Goal: Information Seeking & Learning: Learn about a topic

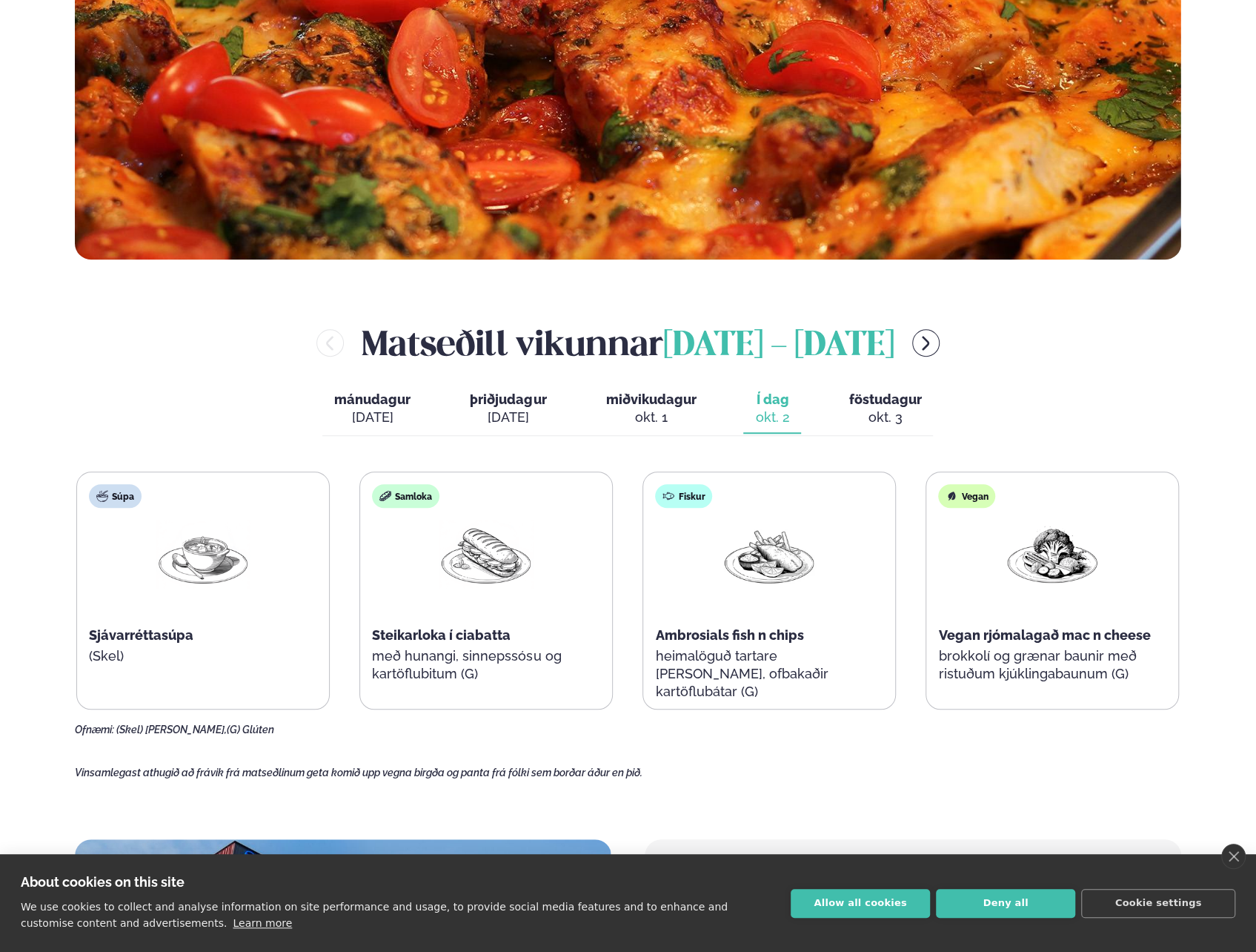
scroll to position [593, 0]
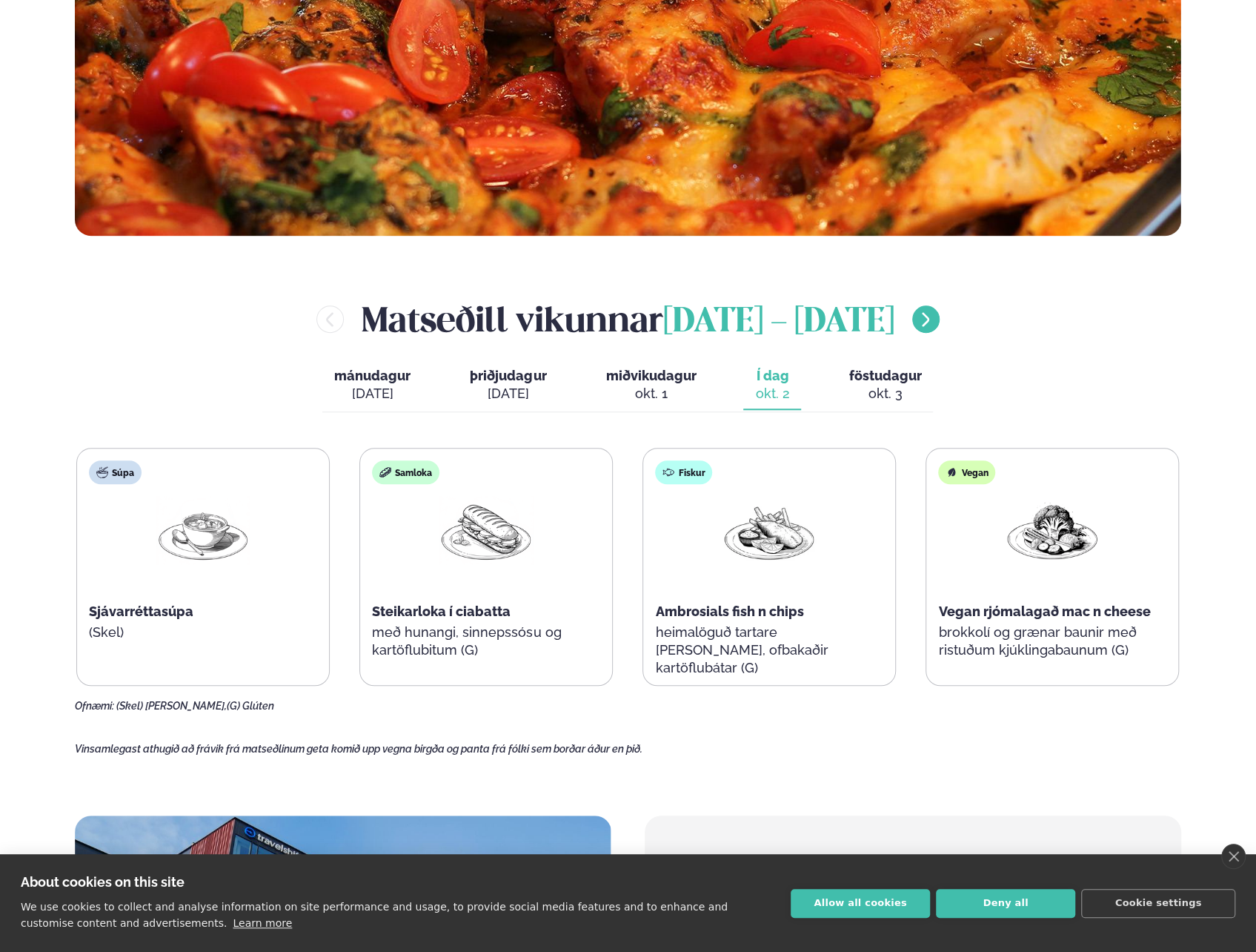
click at [935, 321] on icon "menu-btn-right" at bounding box center [926, 319] width 17 height 17
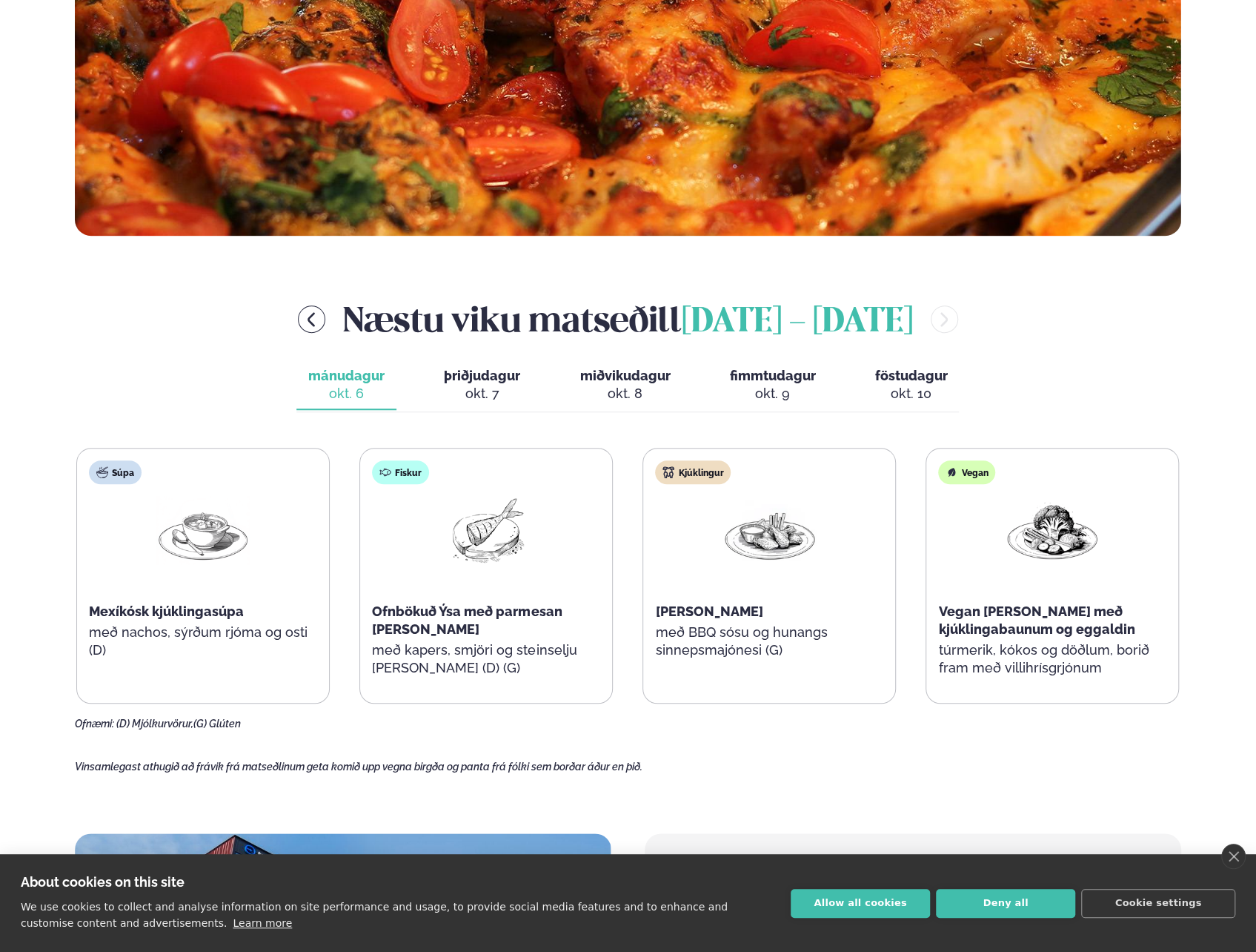
click at [491, 380] on span "þriðjudagur" at bounding box center [482, 375] width 76 height 15
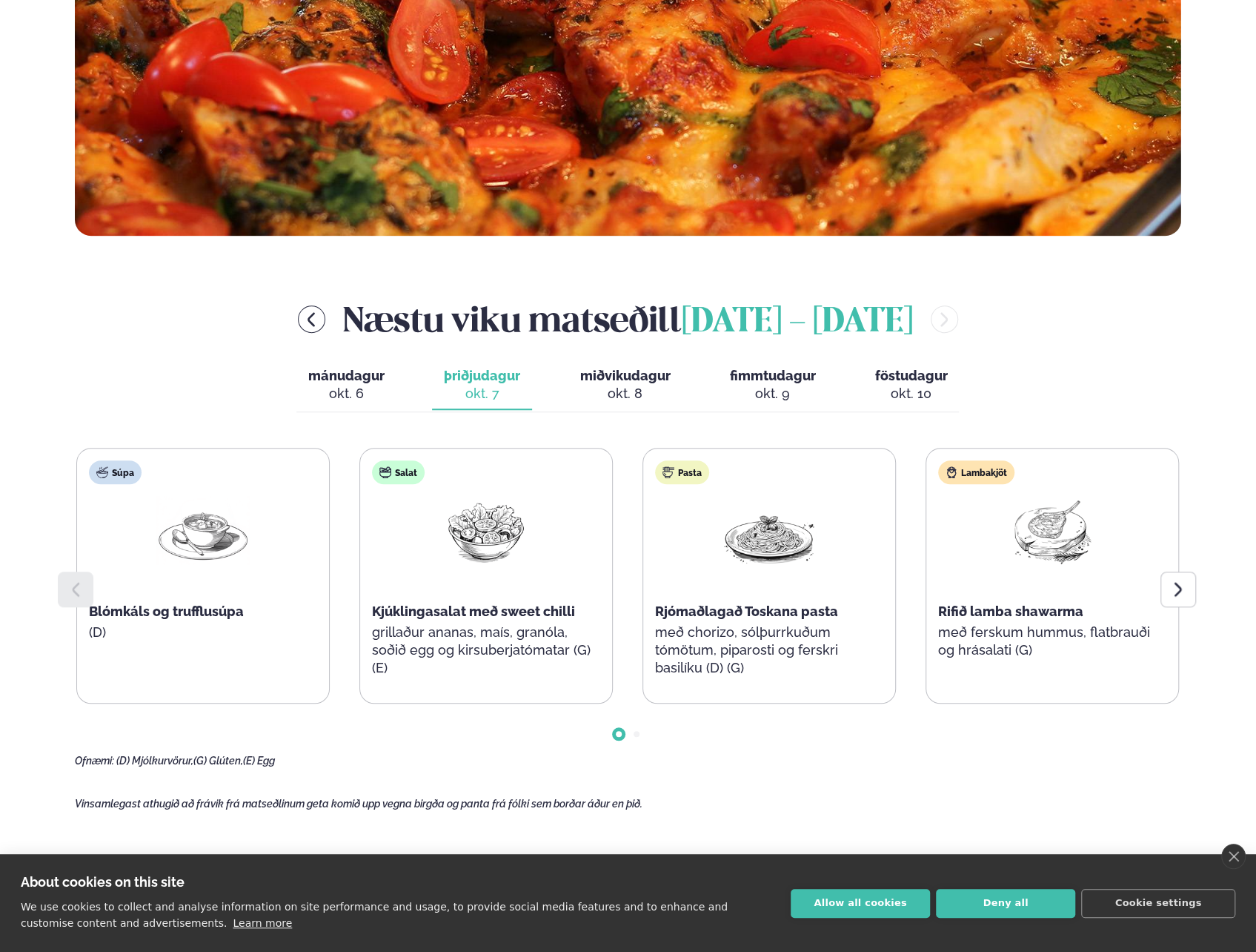
click at [651, 377] on span "miðvikudagur" at bounding box center [624, 375] width 90 height 15
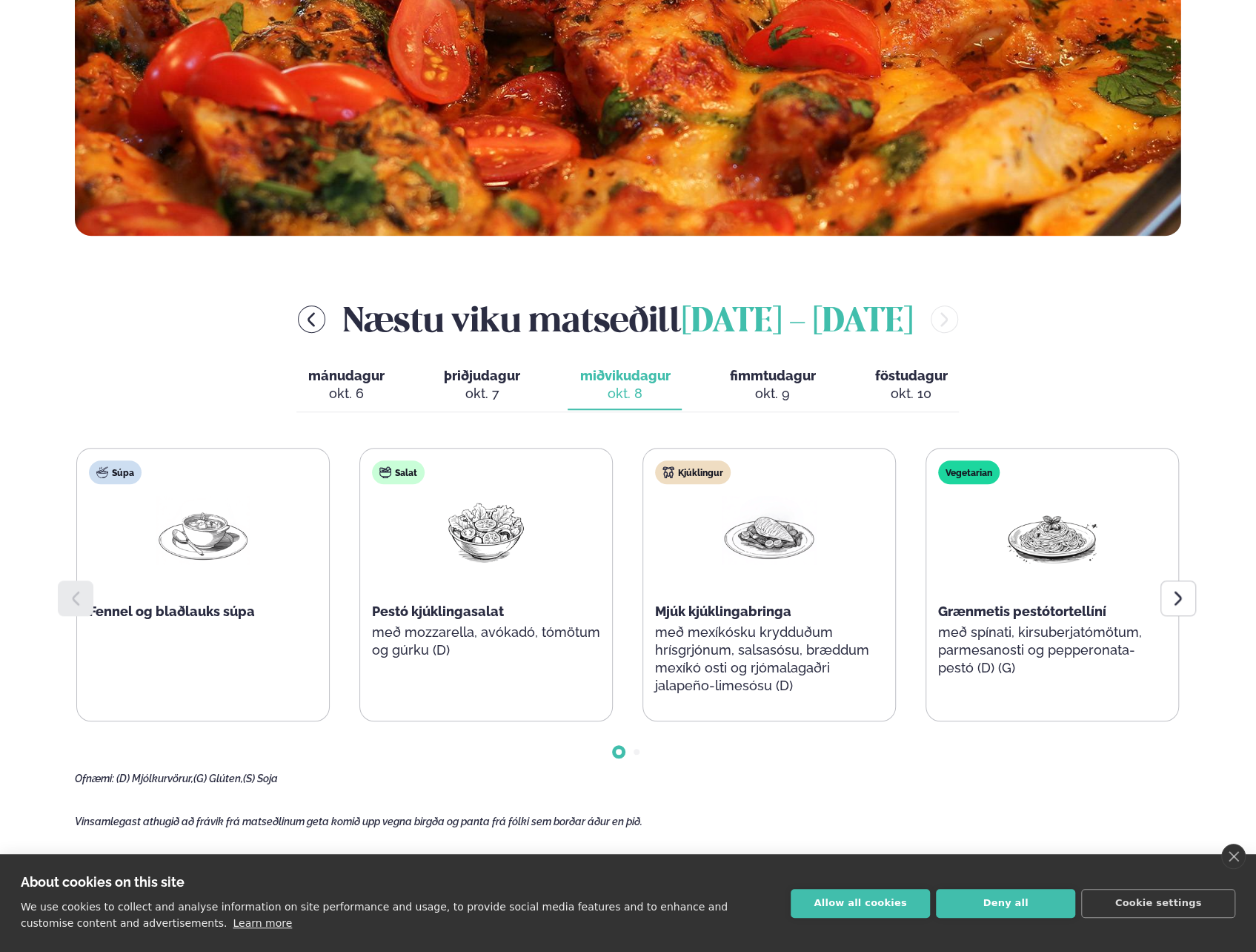
click at [354, 382] on span "mánudagur" at bounding box center [346, 375] width 76 height 15
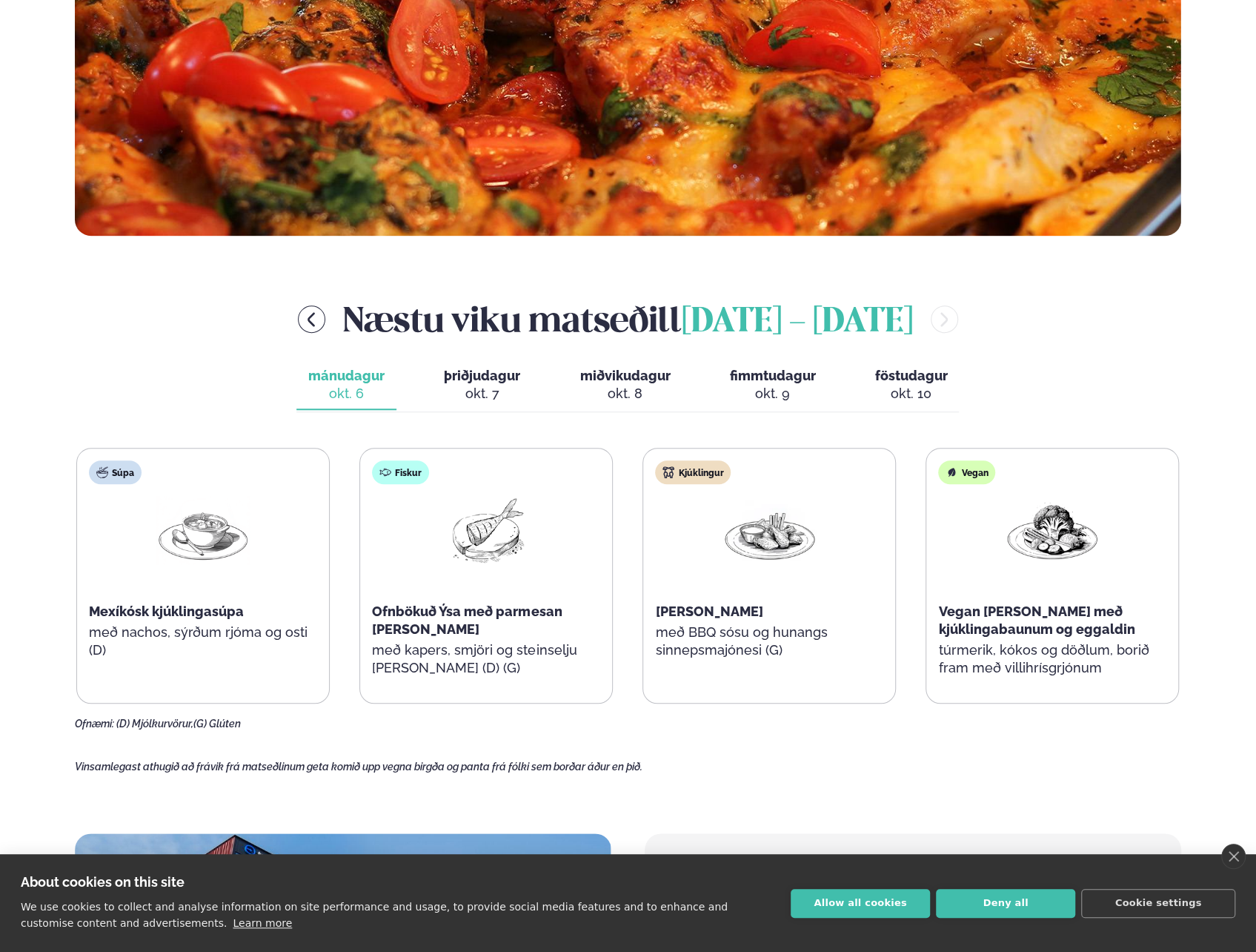
click at [485, 372] on span "þriðjudagur" at bounding box center [482, 375] width 76 height 15
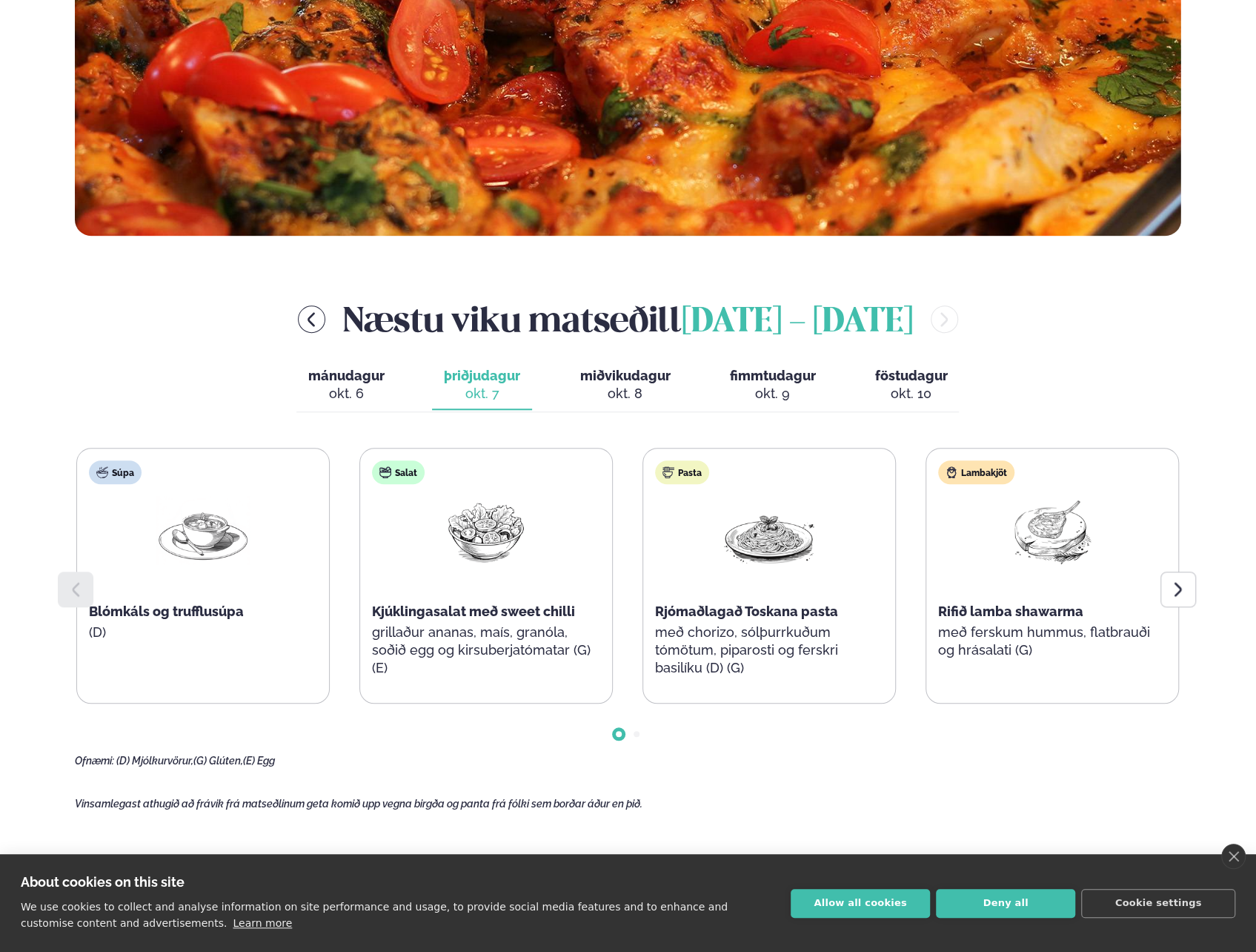
click at [642, 378] on span "miðvikudagur" at bounding box center [624, 375] width 90 height 15
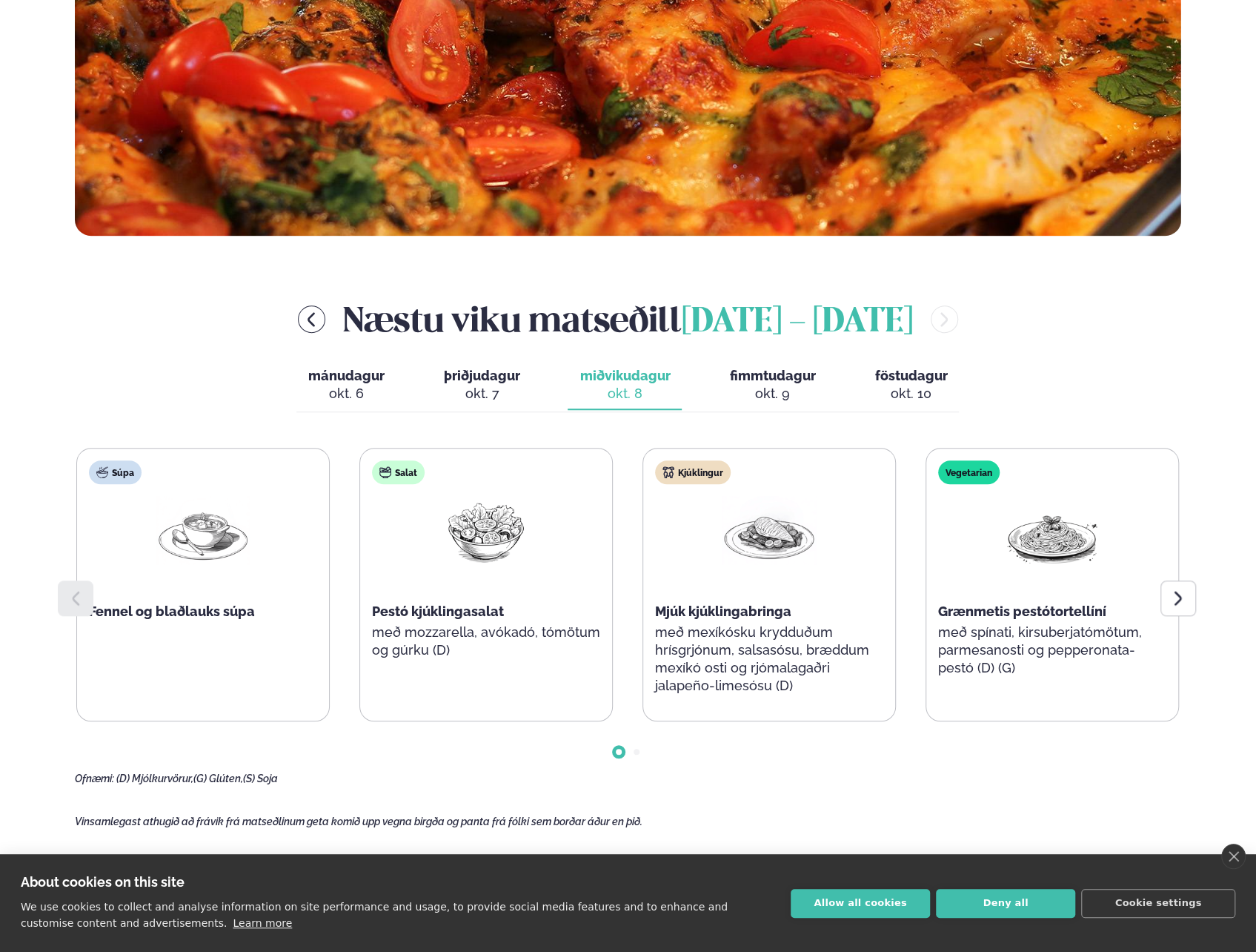
click at [458, 373] on span "þriðjudagur" at bounding box center [482, 375] width 76 height 15
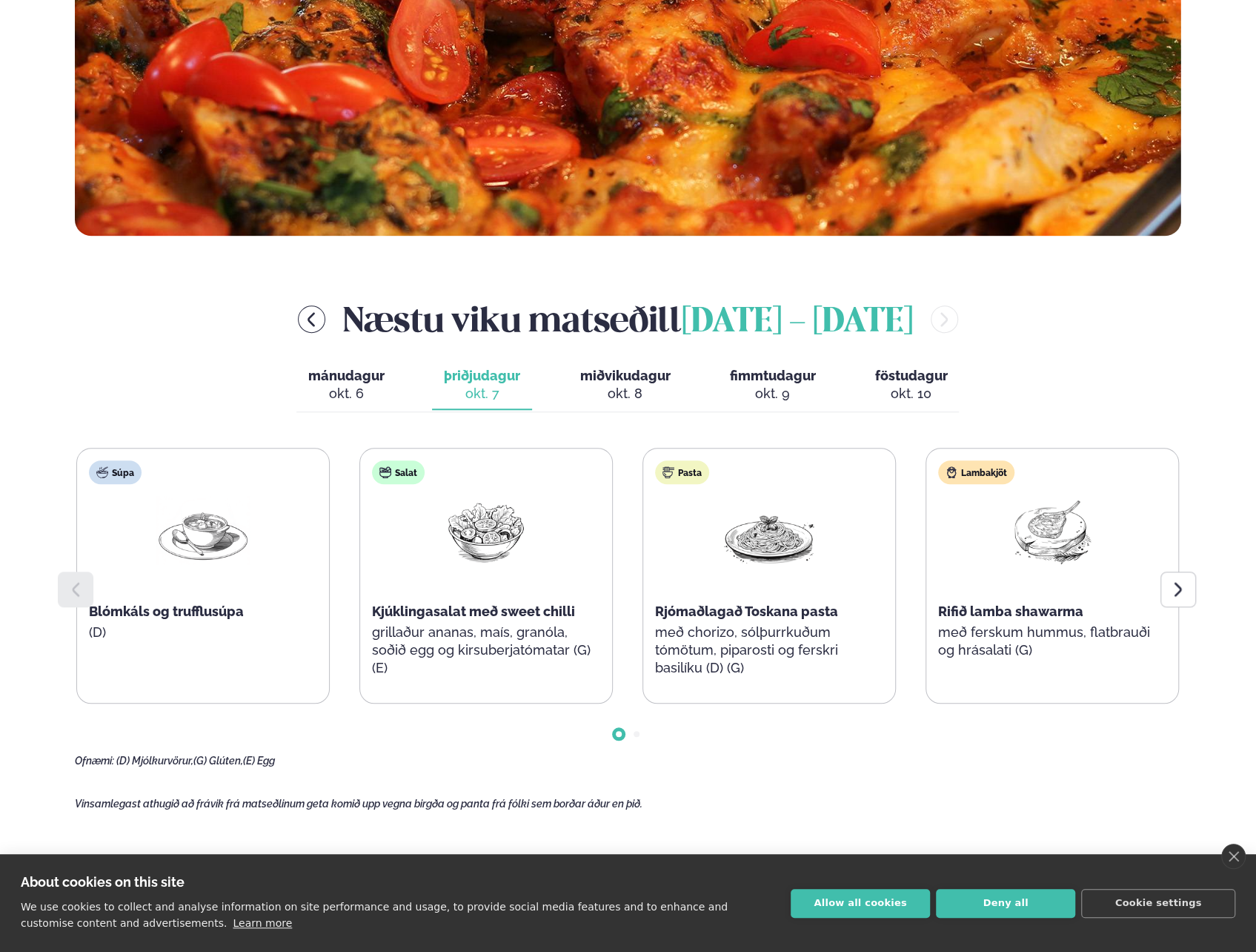
click at [594, 379] on span "miðvikudagur" at bounding box center [624, 375] width 90 height 15
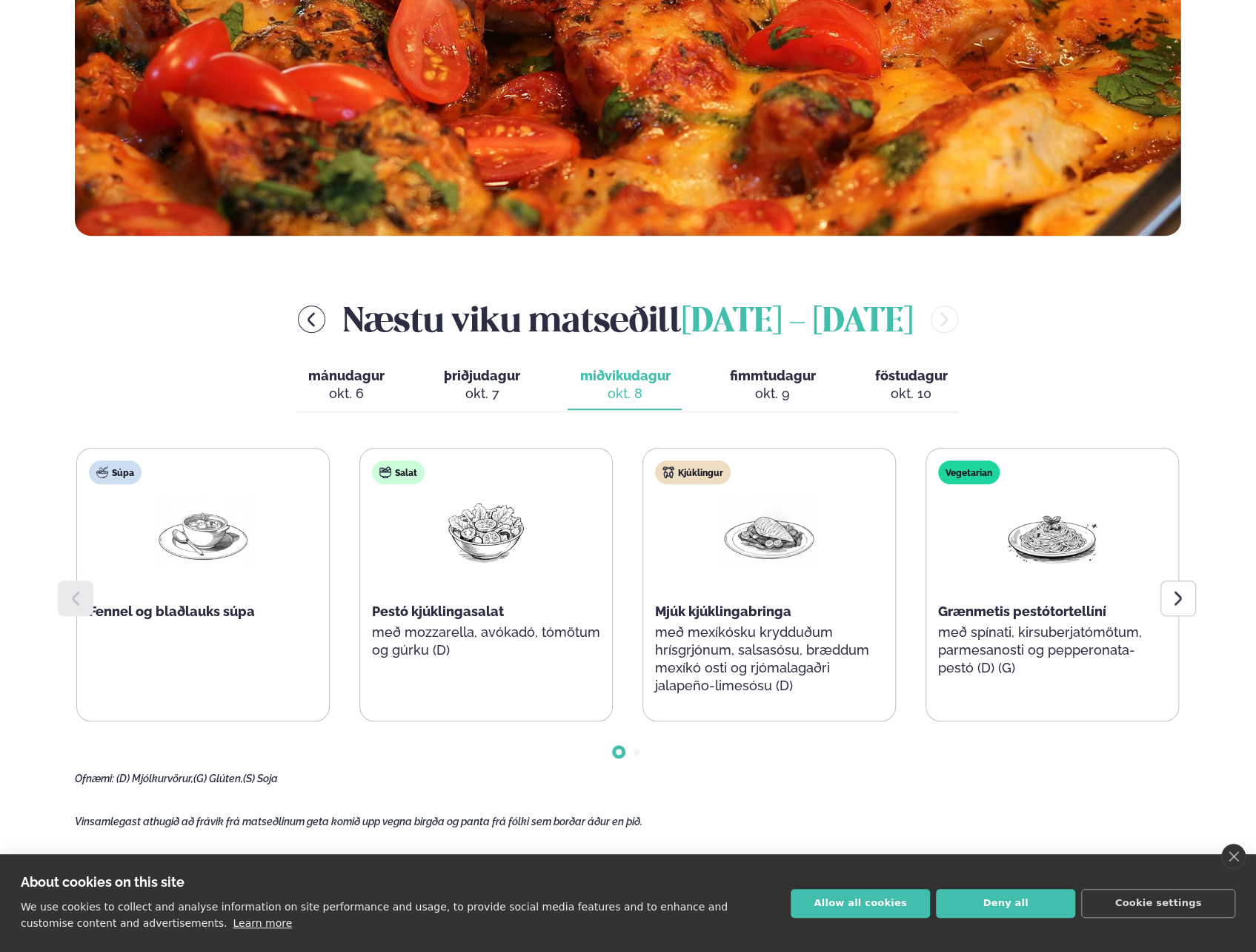
click at [748, 373] on span "fimmtudagur" at bounding box center [772, 375] width 86 height 15
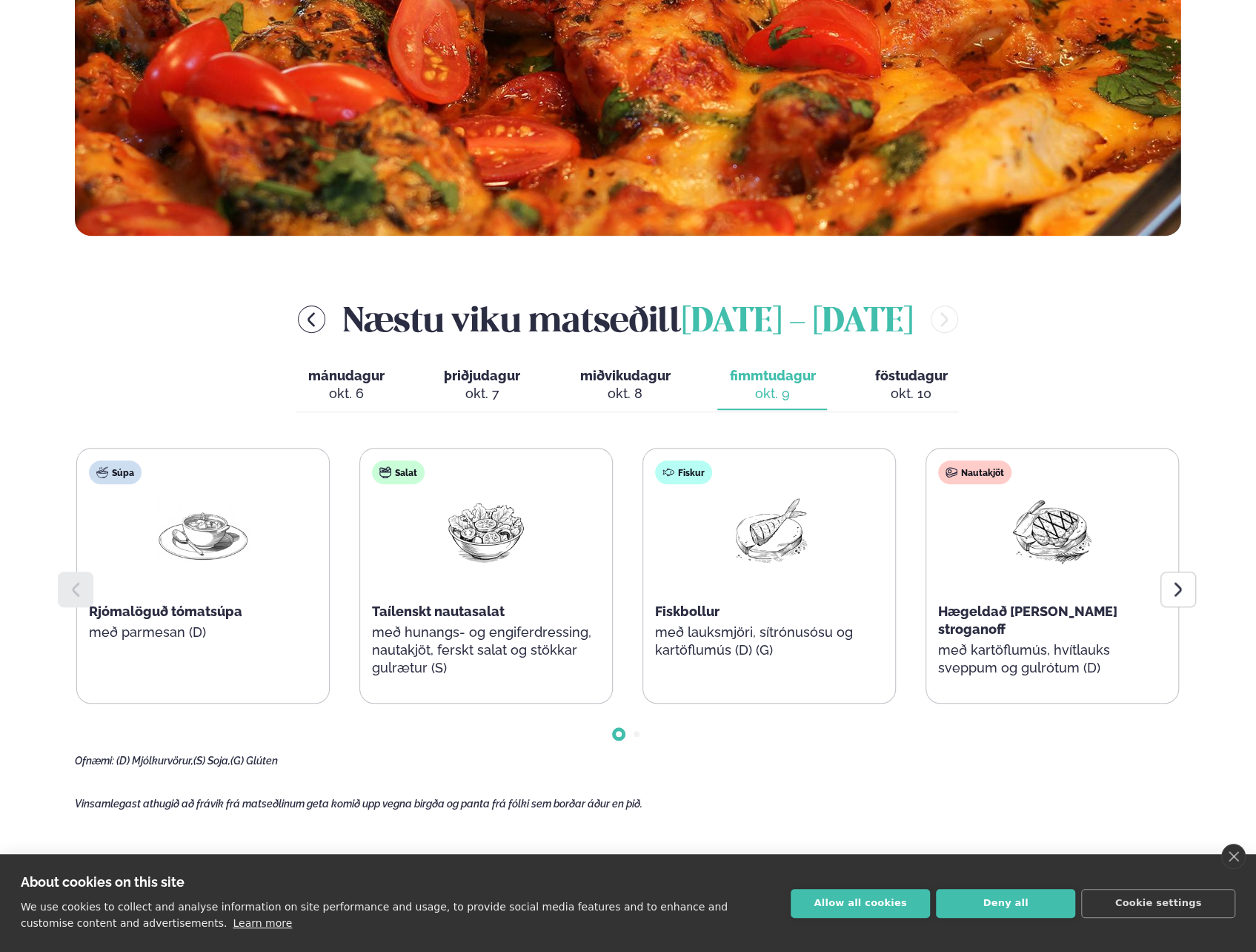
click at [378, 375] on span "mánudagur" at bounding box center [346, 375] width 76 height 15
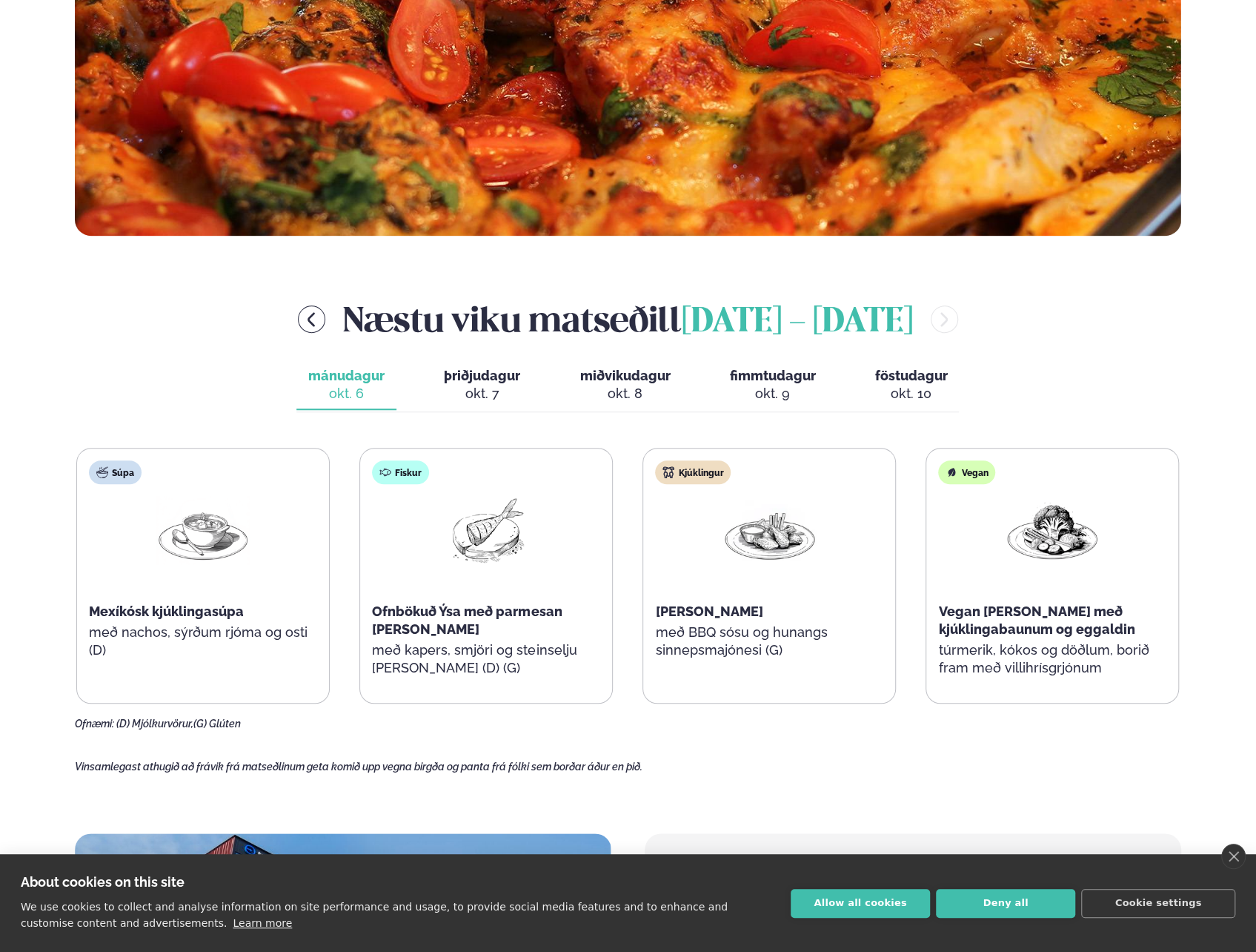
click at [490, 374] on span "þriðjudagur" at bounding box center [482, 375] width 76 height 15
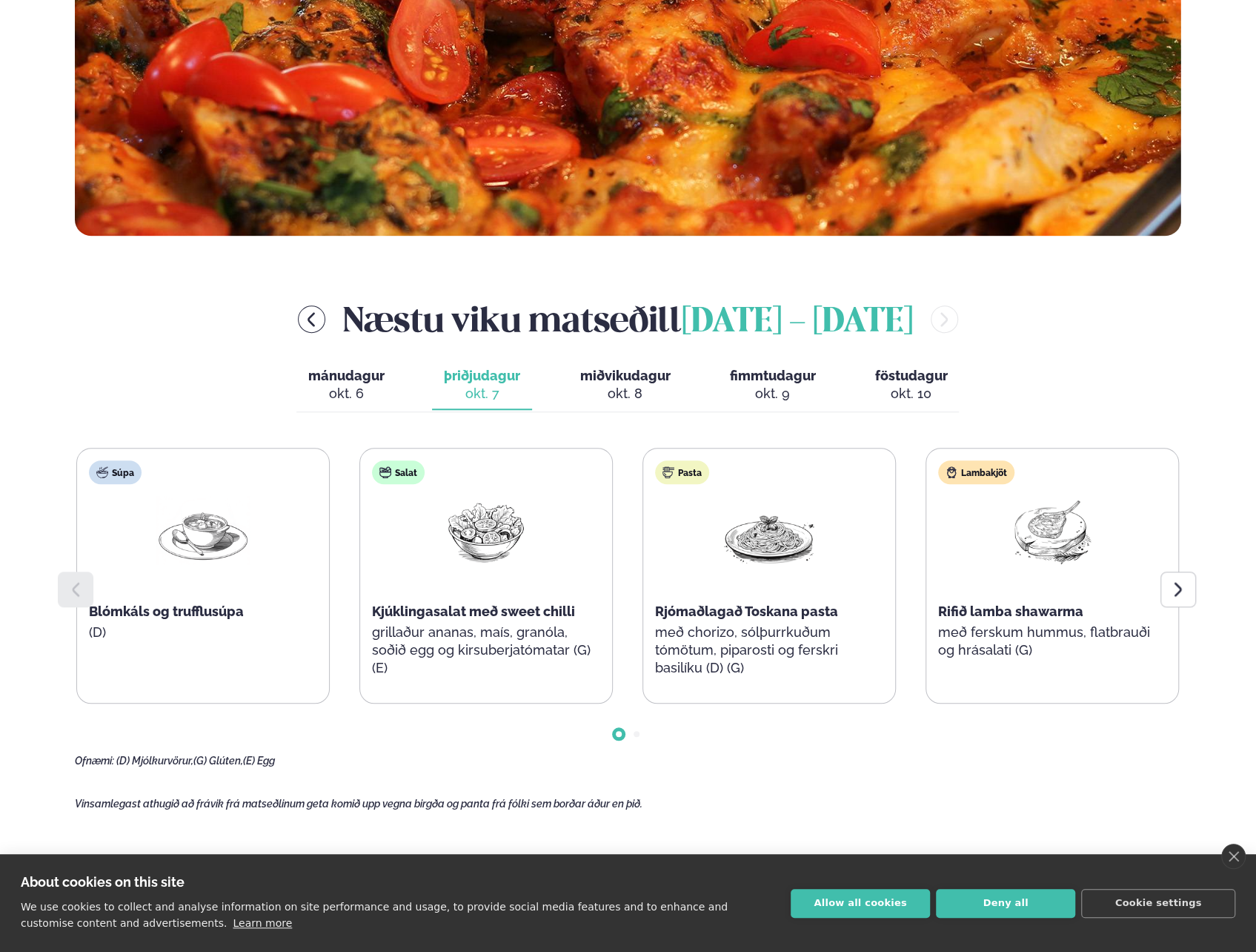
click at [1201, 584] on main "[PERSON_NAME] / Vikumatseðill Vikulegt matseðill okkar Komdu með á dagana þar s…" at bounding box center [628, 549] width 1196 height 2284
click at [1196, 587] on main "[PERSON_NAME] / Vikumatseðill Vikulegt matseðill okkar Komdu með á dagana þar s…" at bounding box center [628, 549] width 1196 height 2284
click at [1187, 584] on div at bounding box center [1179, 589] width 36 height 36
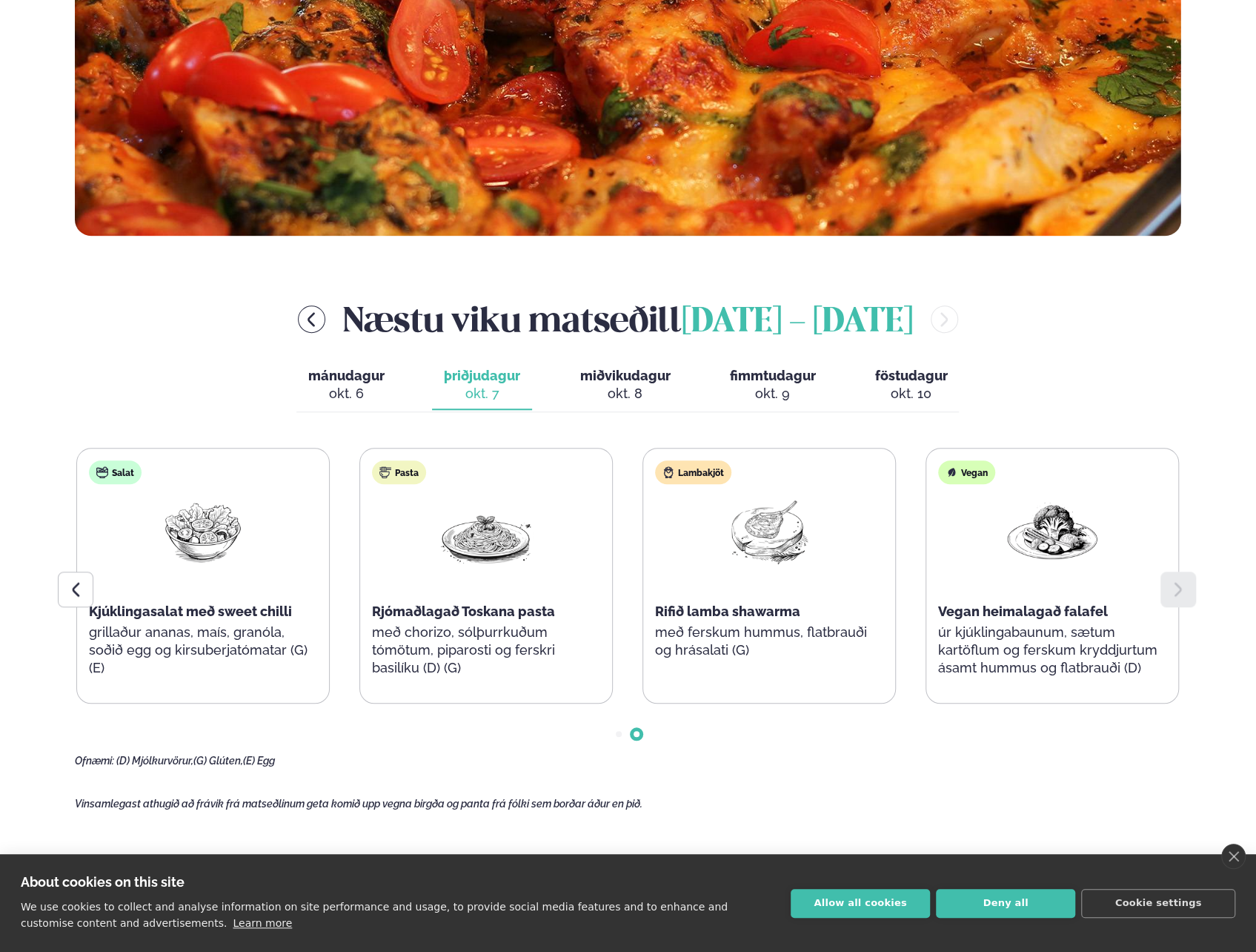
click at [323, 388] on div "okt. 6" at bounding box center [346, 394] width 76 height 17
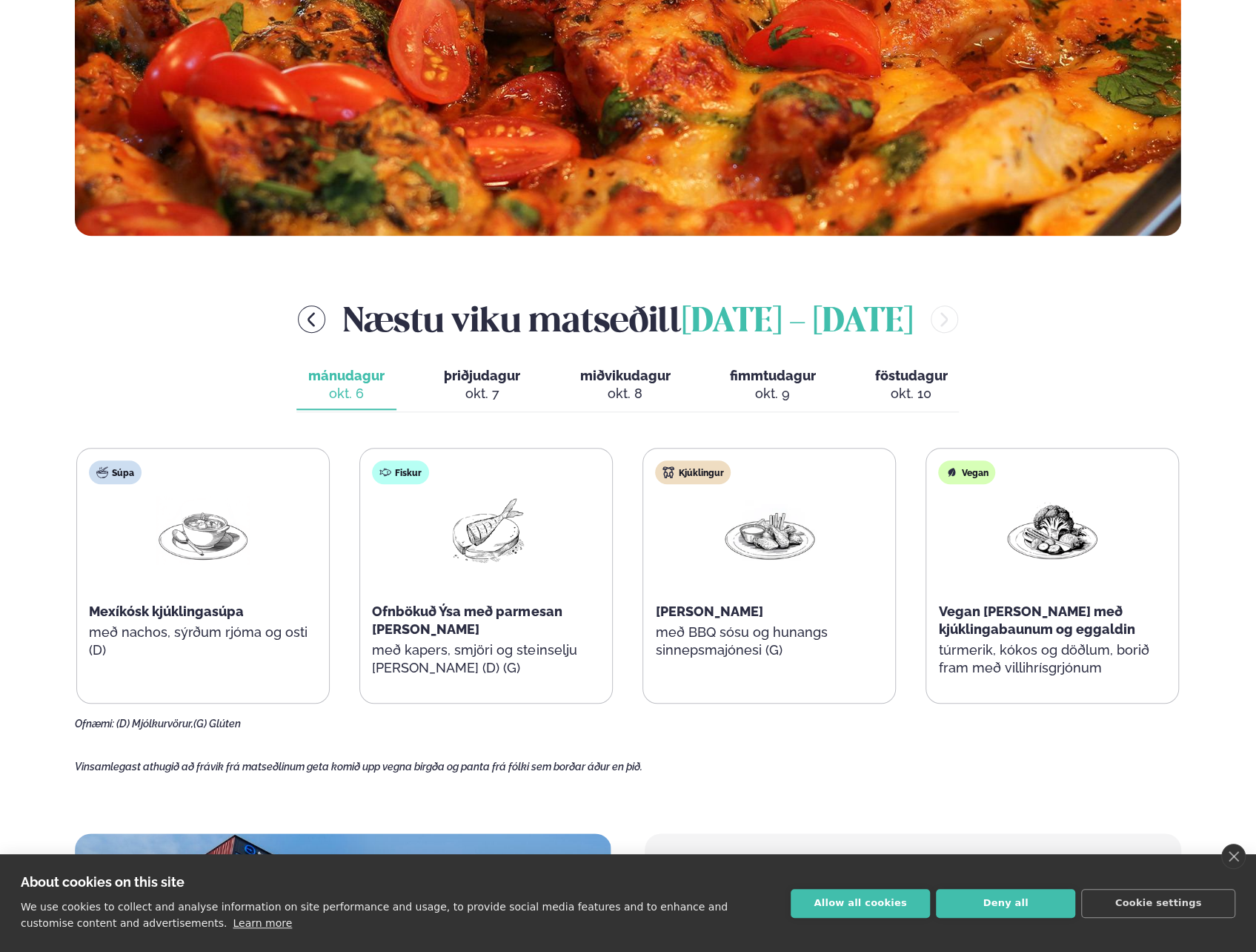
click at [653, 385] on div "okt. 8" at bounding box center [624, 394] width 90 height 17
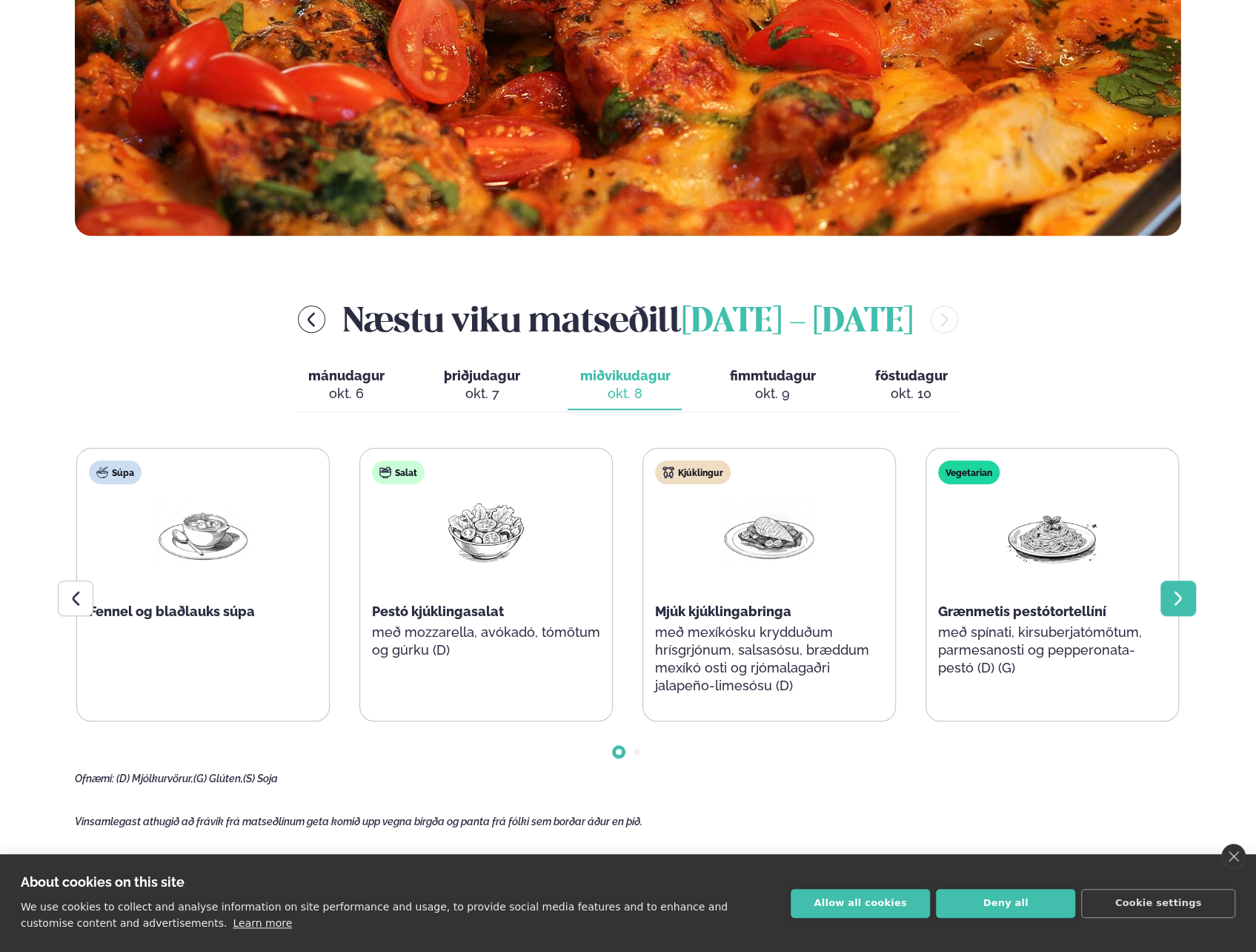
click at [1174, 594] on icon at bounding box center [1179, 598] width 17 height 17
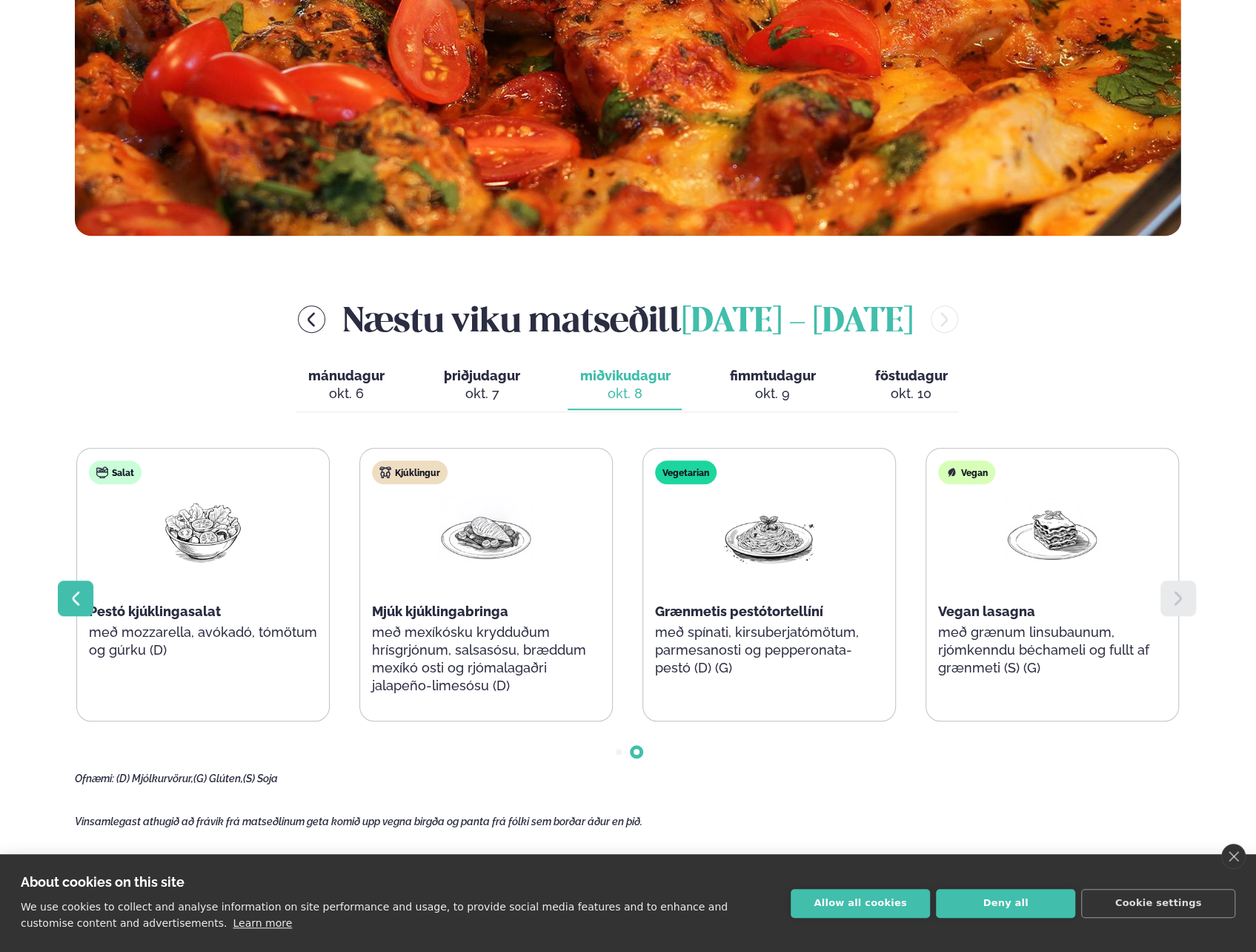
click at [69, 599] on icon at bounding box center [75, 598] width 17 height 17
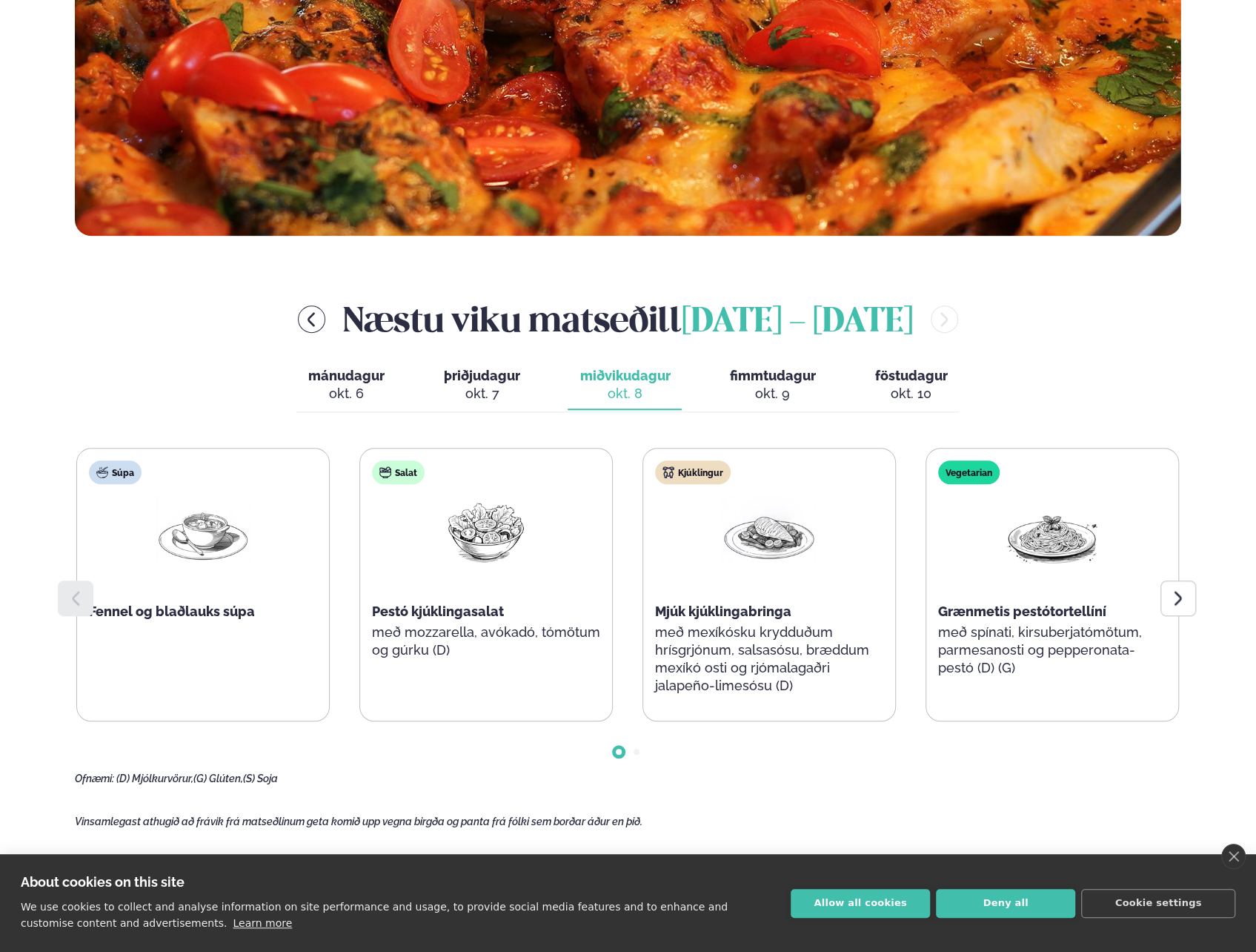
click at [765, 372] on span "fimmtudagur" at bounding box center [772, 375] width 86 height 15
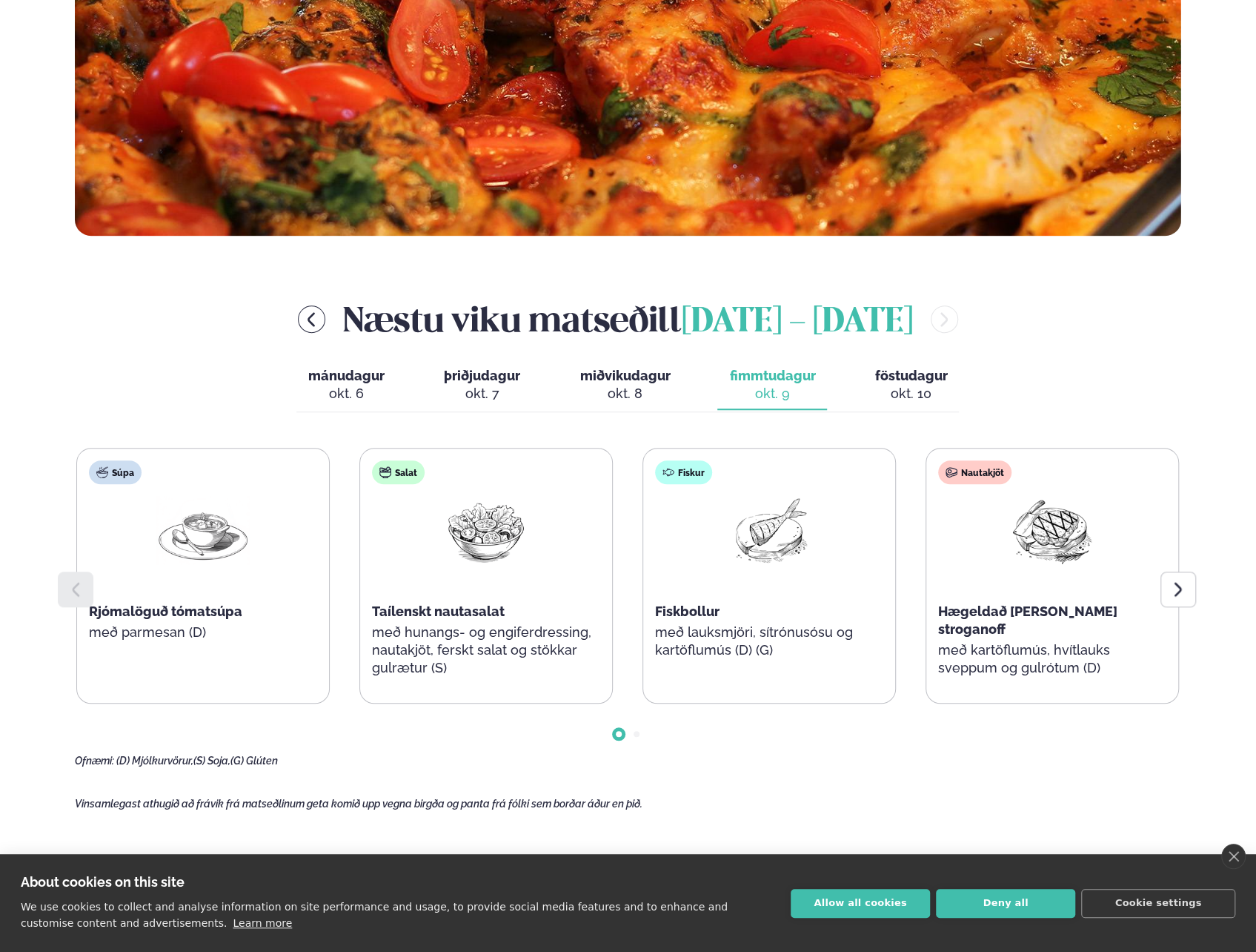
click at [927, 382] on span "föstudagur" at bounding box center [911, 375] width 73 height 15
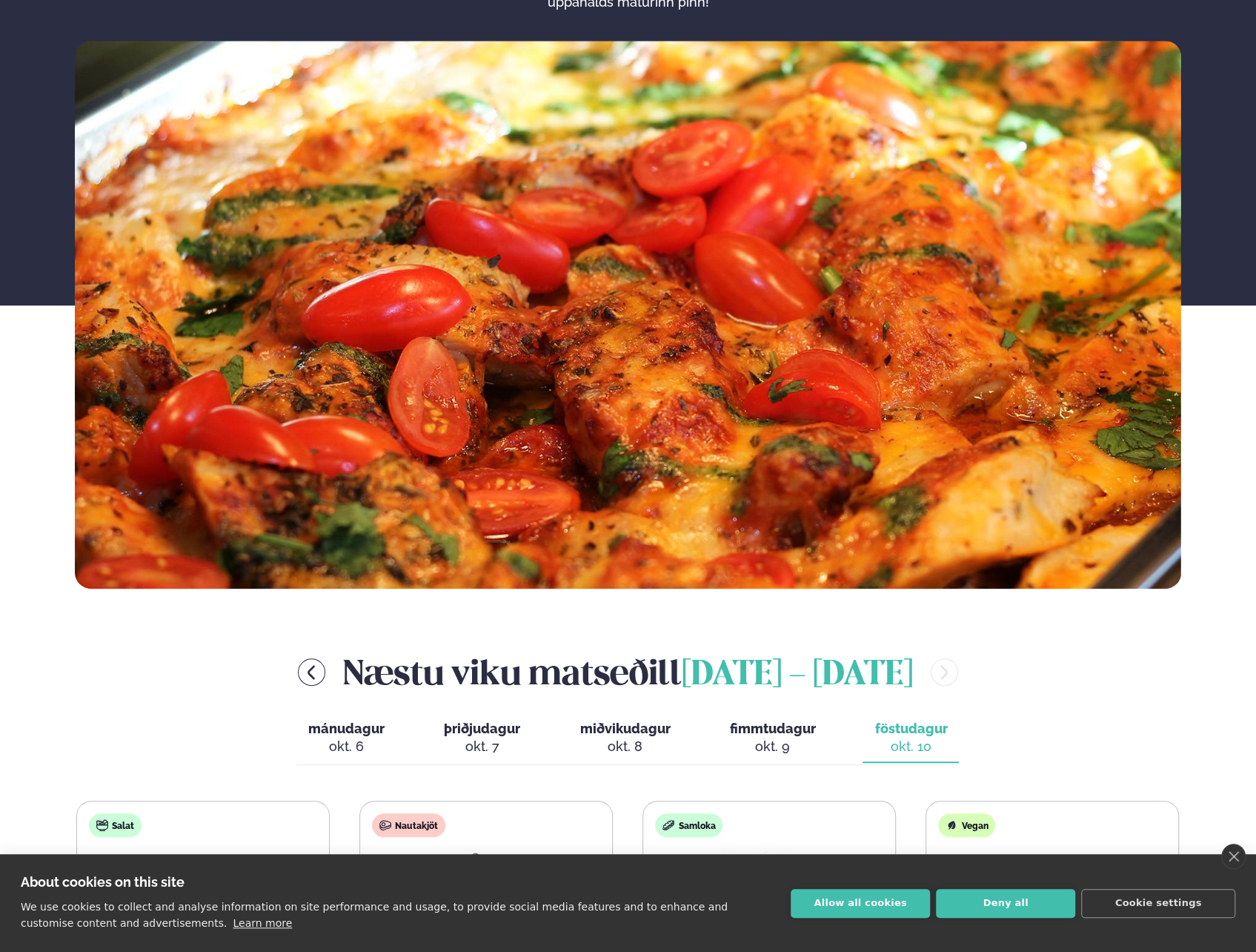
scroll to position [519, 0]
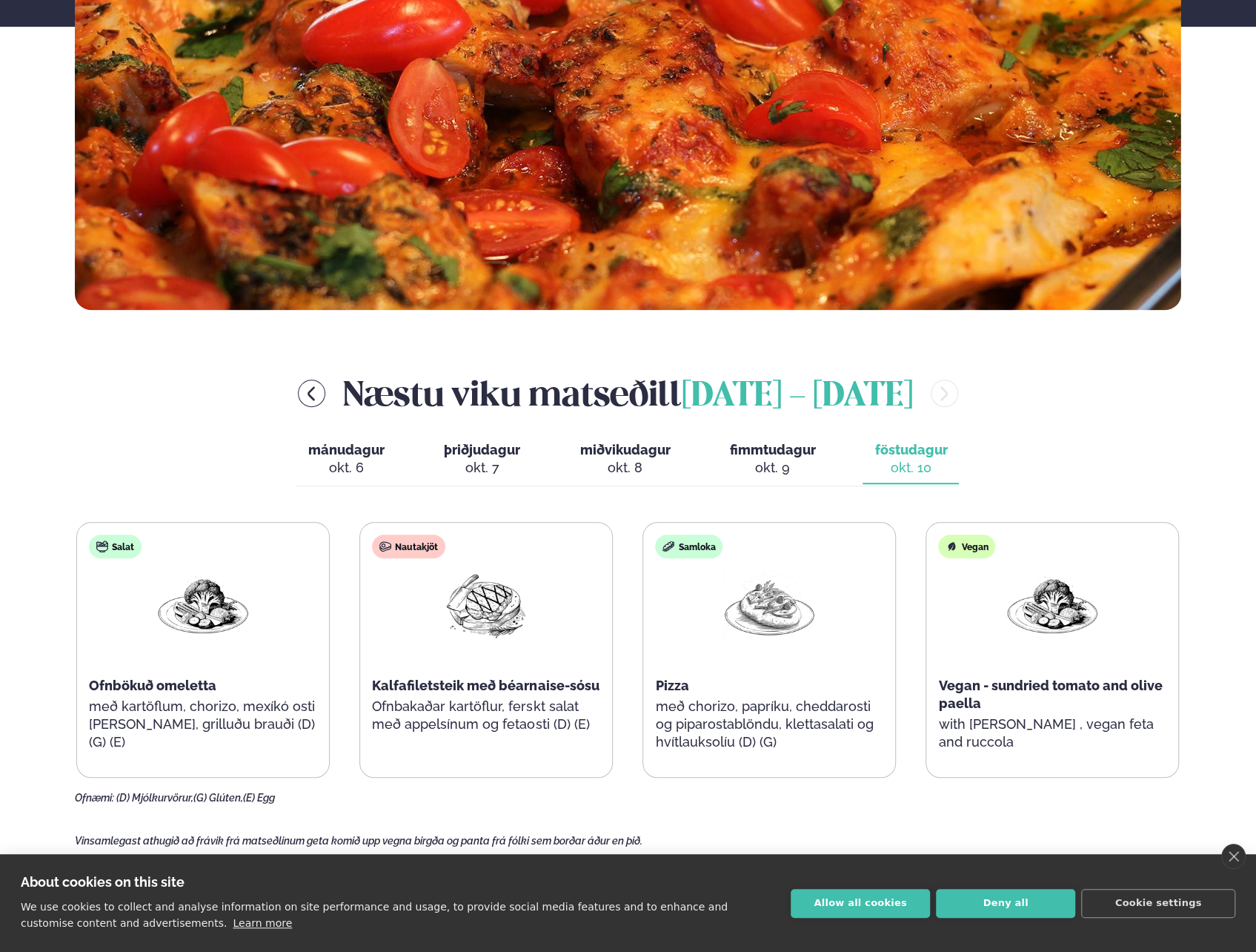
click at [353, 452] on span "mánudagur" at bounding box center [346, 450] width 76 height 15
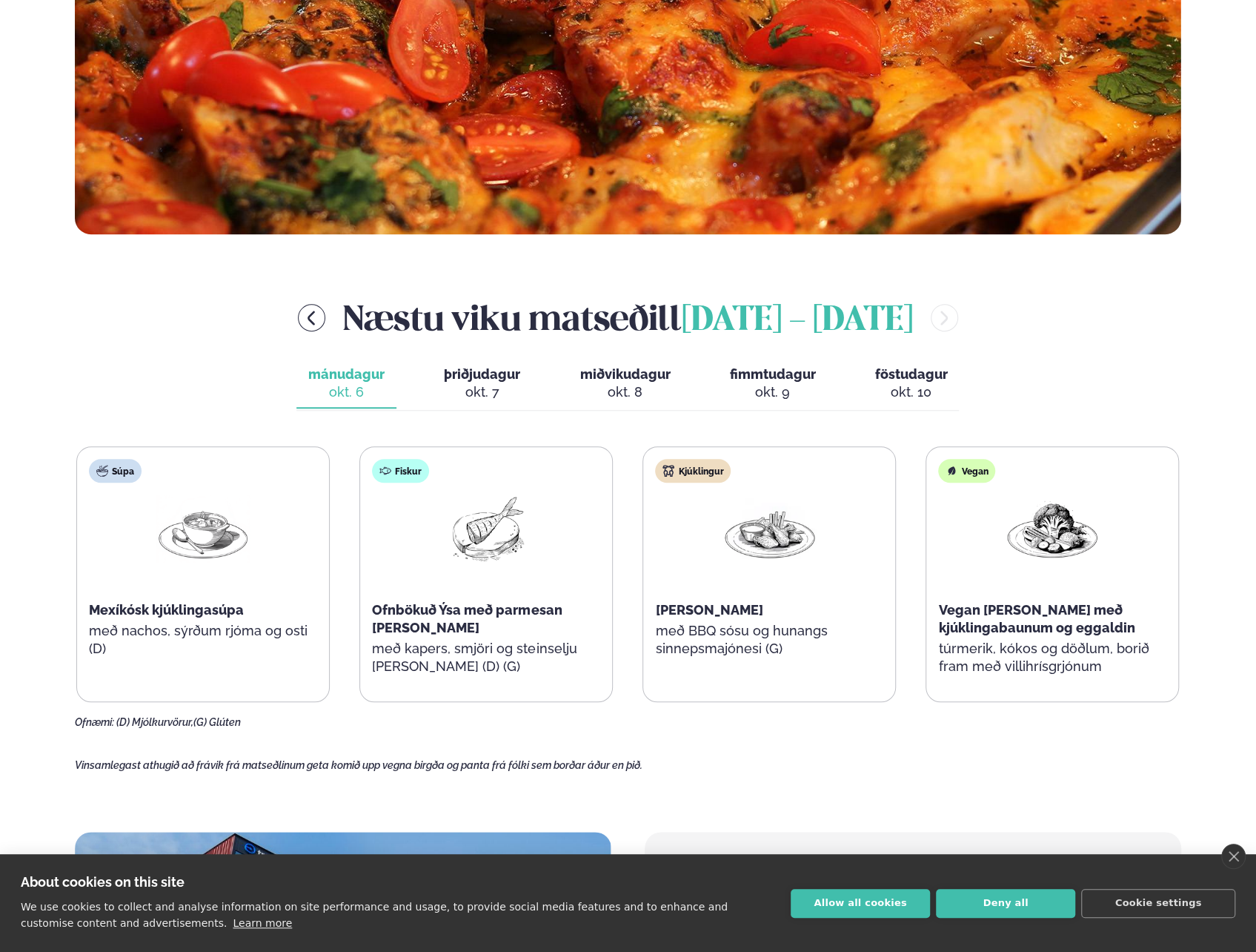
scroll to position [593, 0]
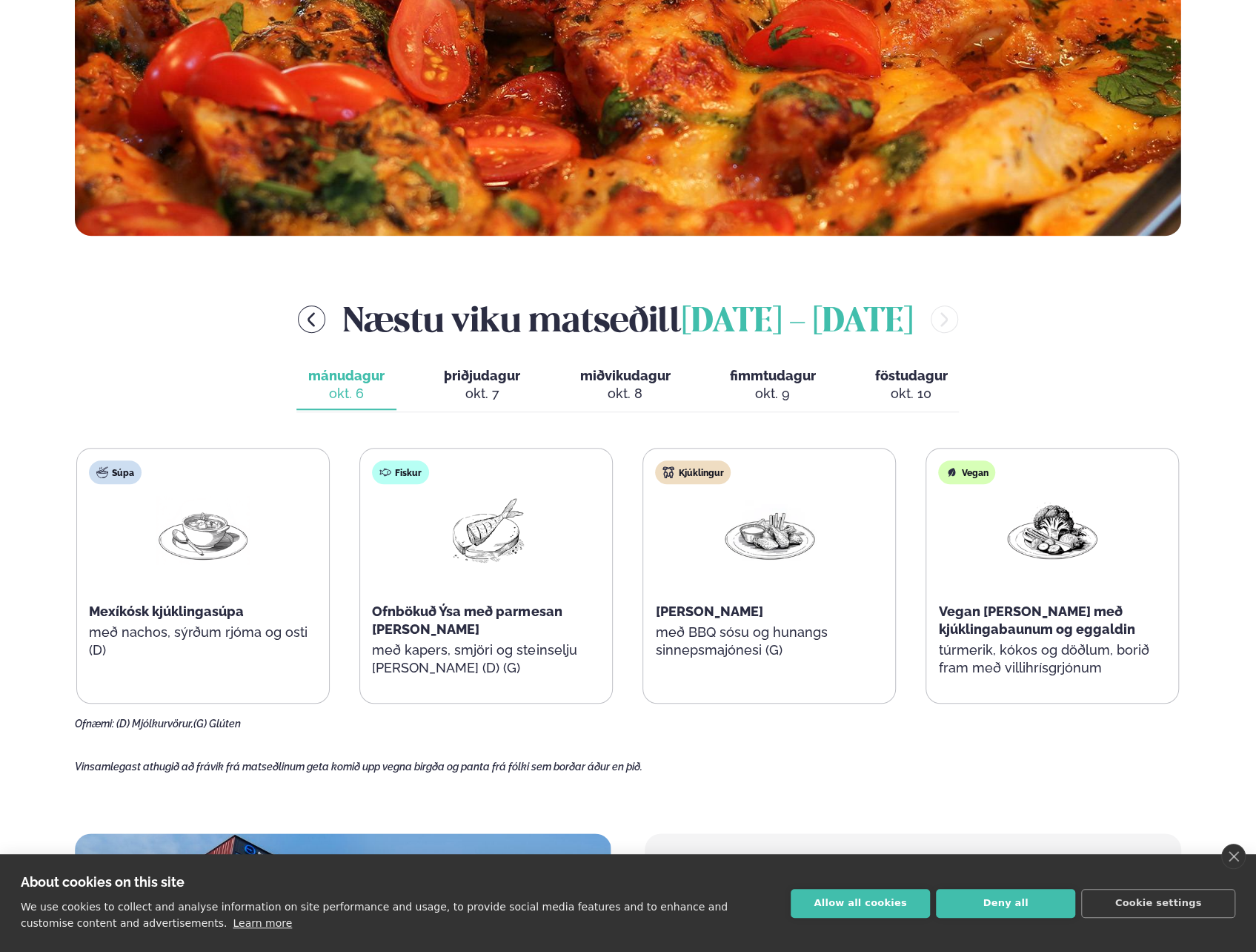
click at [477, 369] on span "þriðjudagur" at bounding box center [482, 375] width 76 height 15
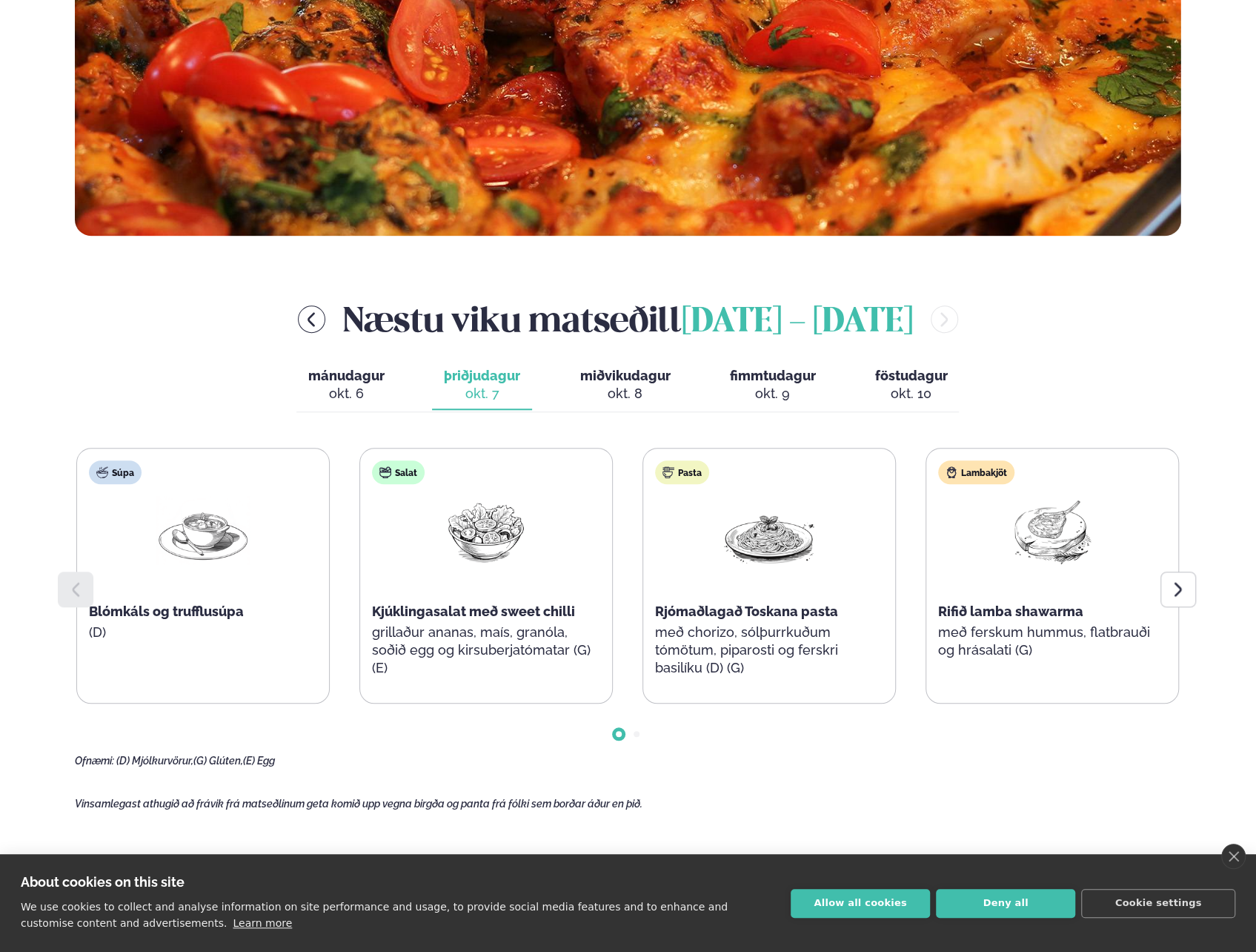
click at [642, 373] on span "miðvikudagur" at bounding box center [624, 375] width 90 height 15
